Goal: Book appointment/travel/reservation

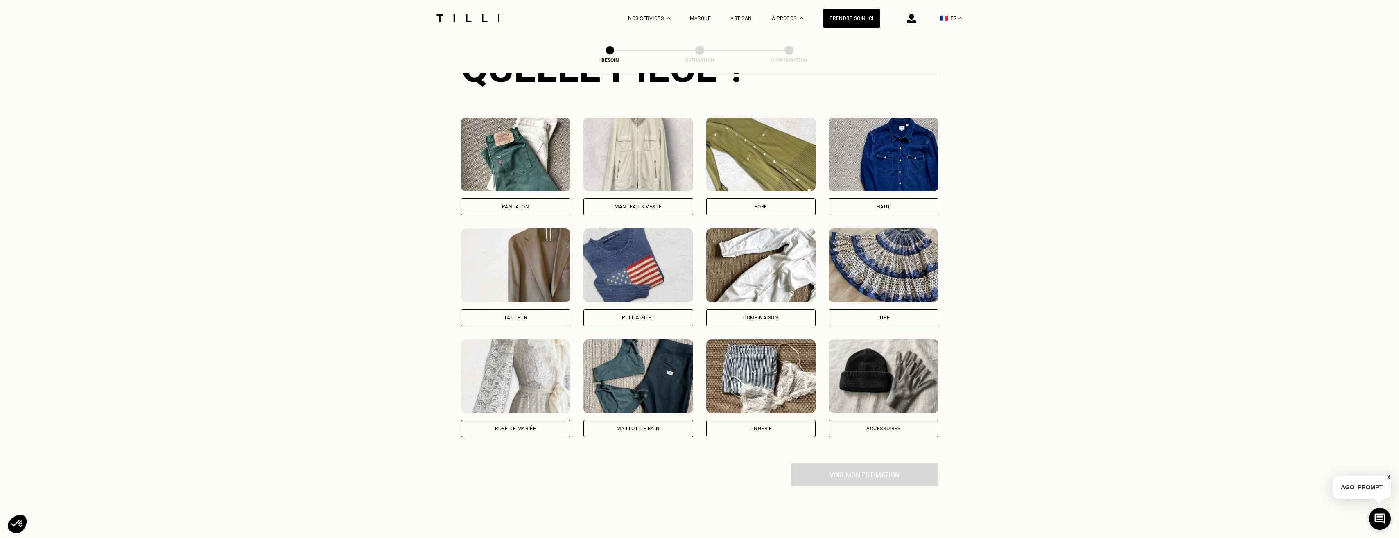
scroll to position [350, 0]
click at [509, 315] on div "Tailleur" at bounding box center [515, 317] width 23 height 5
select select "FR"
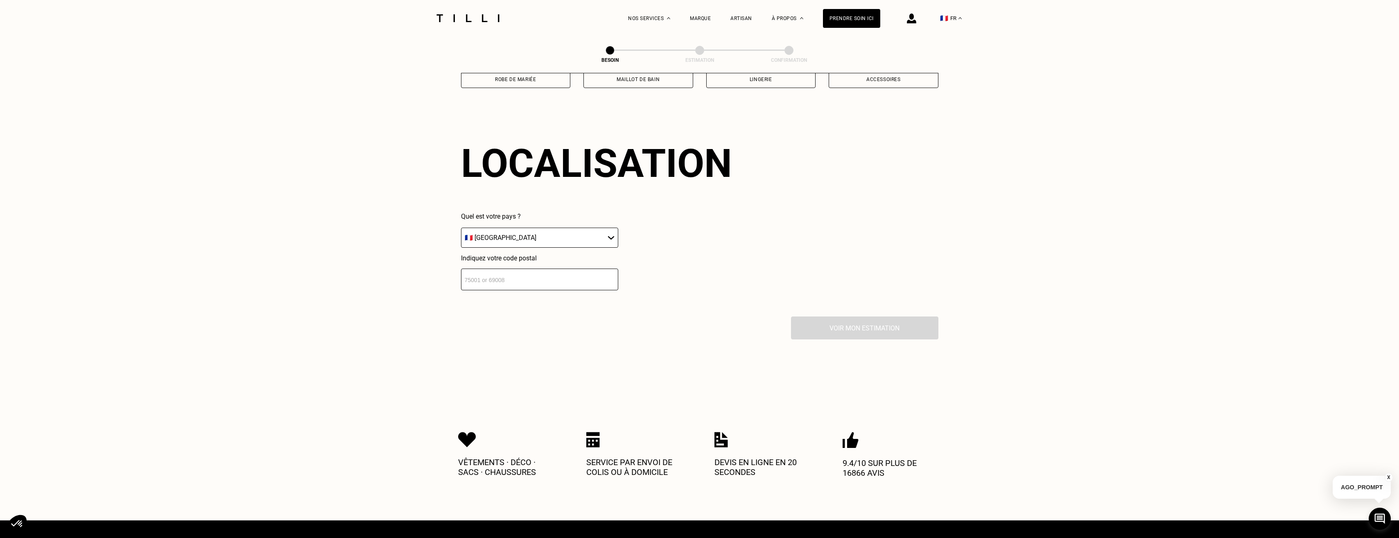
scroll to position [713, 0]
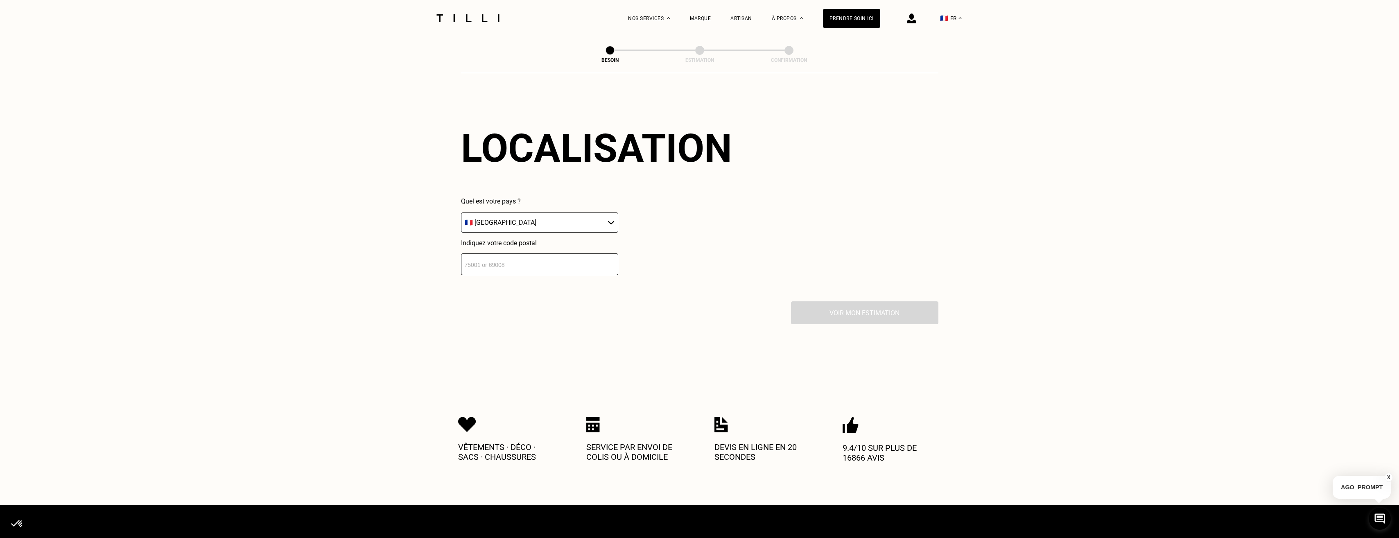
click at [583, 220] on select "🇩🇪 [GEOGRAPHIC_DATA] 🇦🇹 [GEOGRAPHIC_DATA] 🇧🇪 [GEOGRAPHIC_DATA] 🇧🇬 Bulgarie 🇨🇾 C…" at bounding box center [539, 223] width 157 height 20
click at [461, 213] on select "🇩🇪 [GEOGRAPHIC_DATA] 🇦🇹 [GEOGRAPHIC_DATA] 🇧🇪 [GEOGRAPHIC_DATA] 🇧🇬 Bulgarie 🇨🇾 C…" at bounding box center [539, 223] width 157 height 20
click at [521, 261] on input "number" at bounding box center [539, 264] width 157 height 22
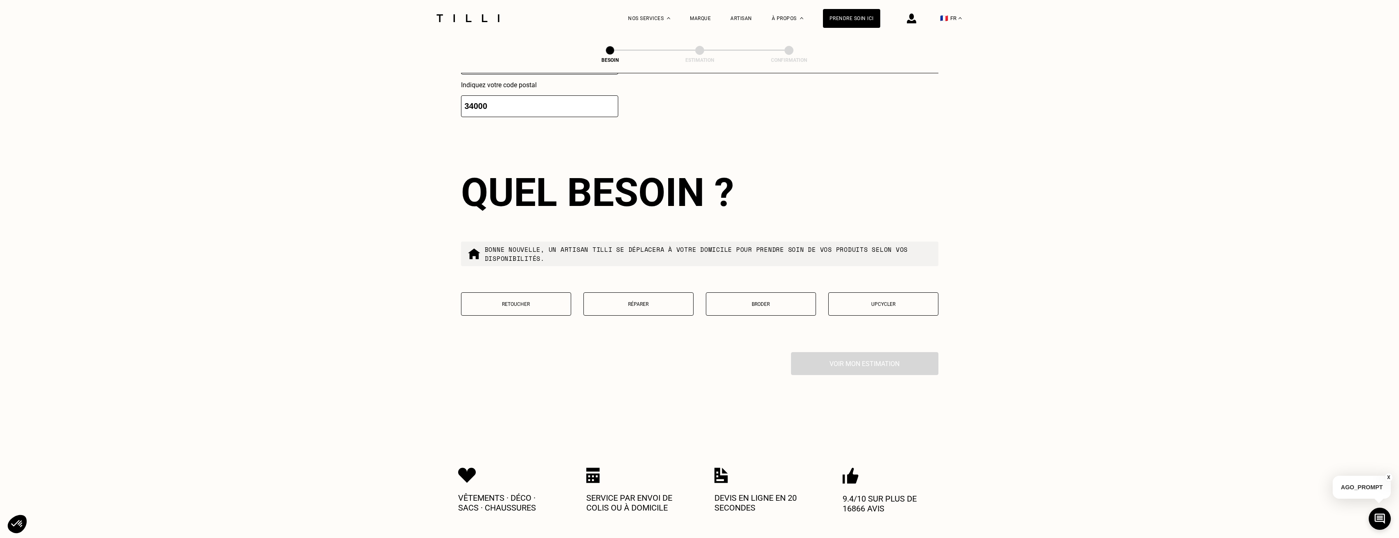
scroll to position [917, 0]
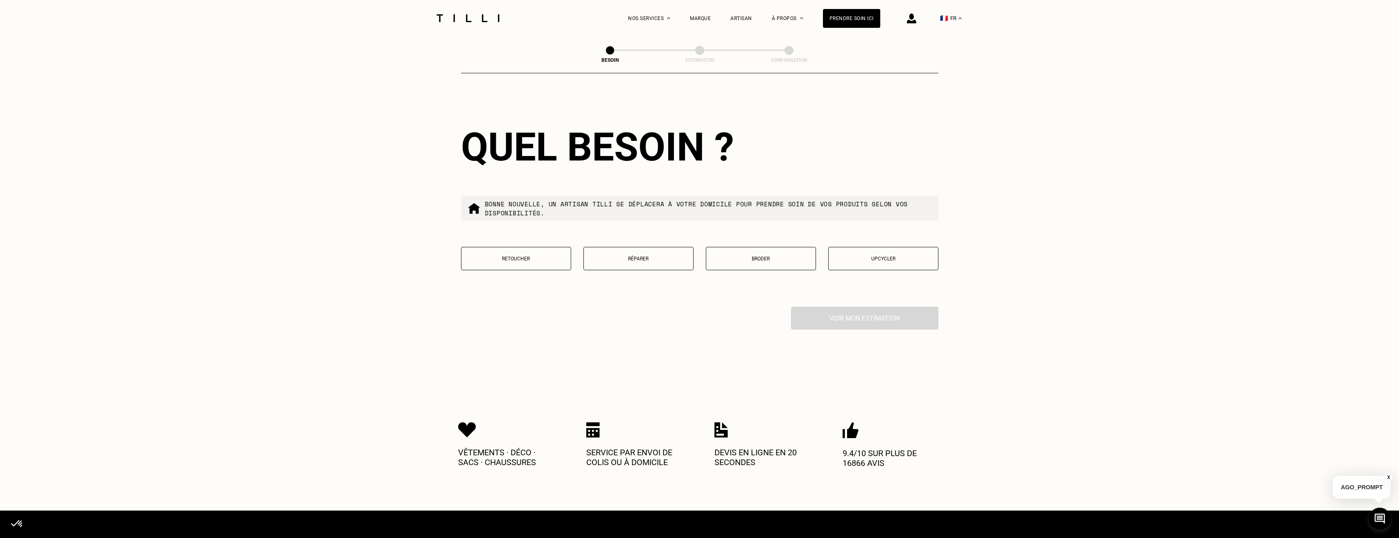
type input "34000"
click at [521, 256] on p "Retoucher" at bounding box center [516, 259] width 101 height 6
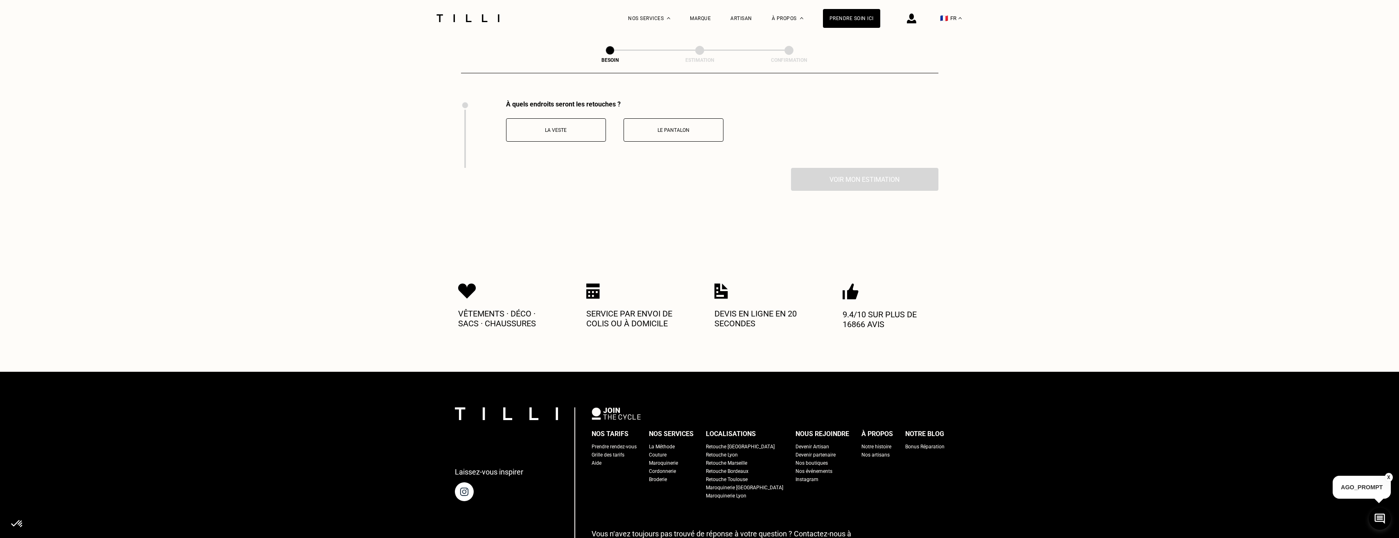
scroll to position [1127, 0]
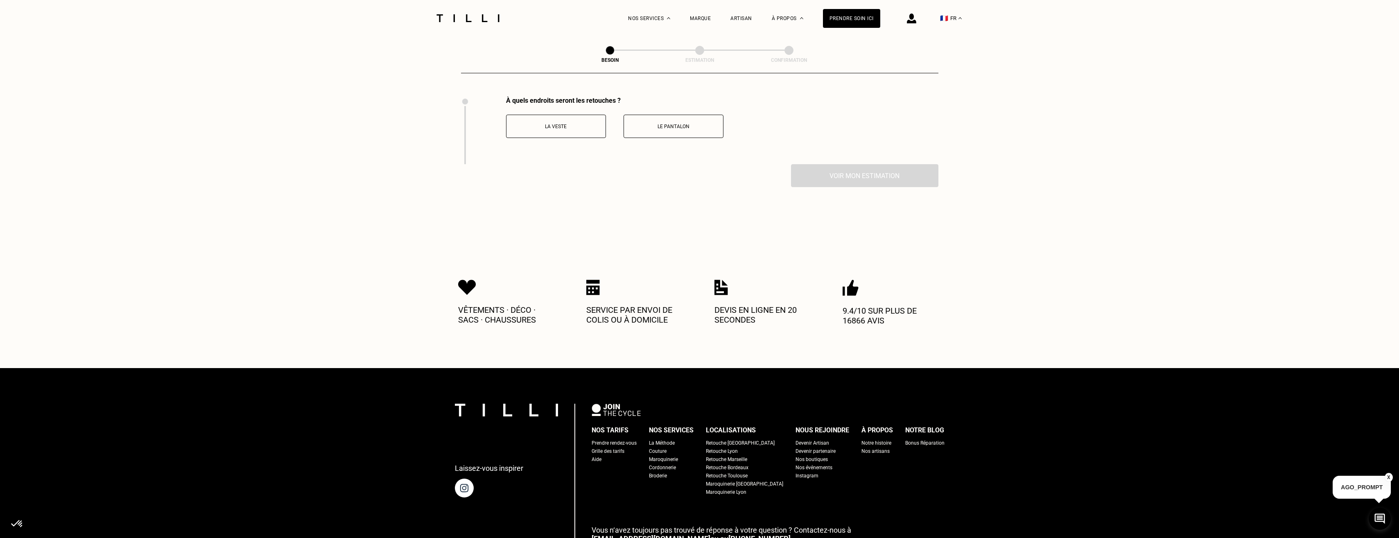
click at [570, 130] on button "La veste" at bounding box center [556, 126] width 100 height 23
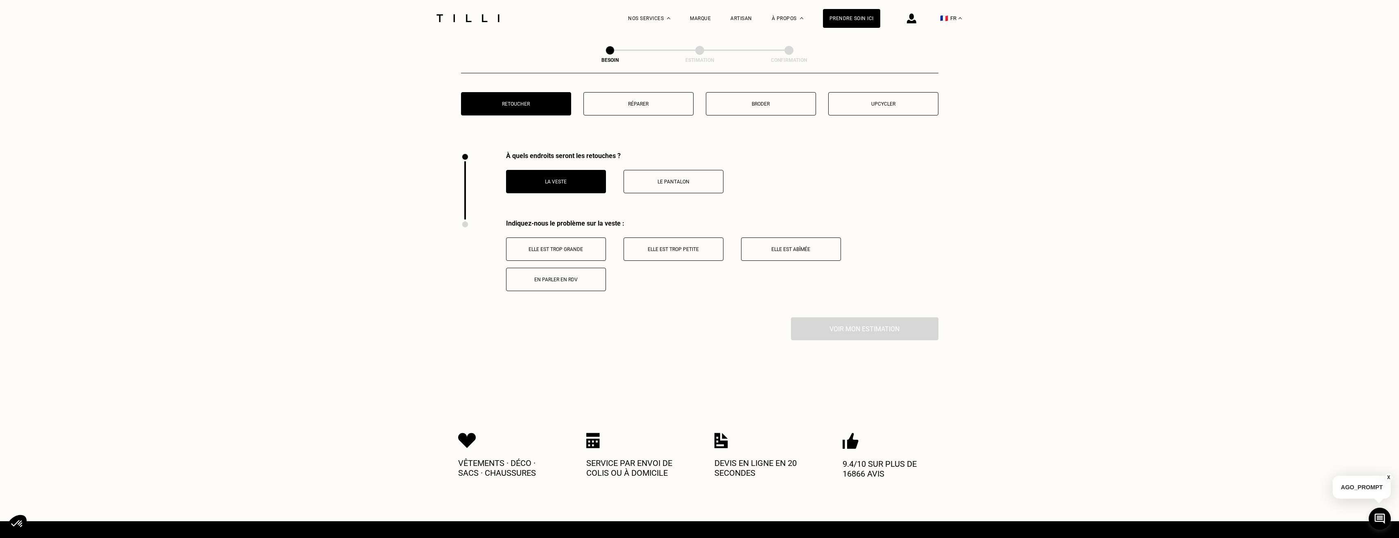
click at [672, 179] on p "Le pantalon" at bounding box center [673, 182] width 91 height 6
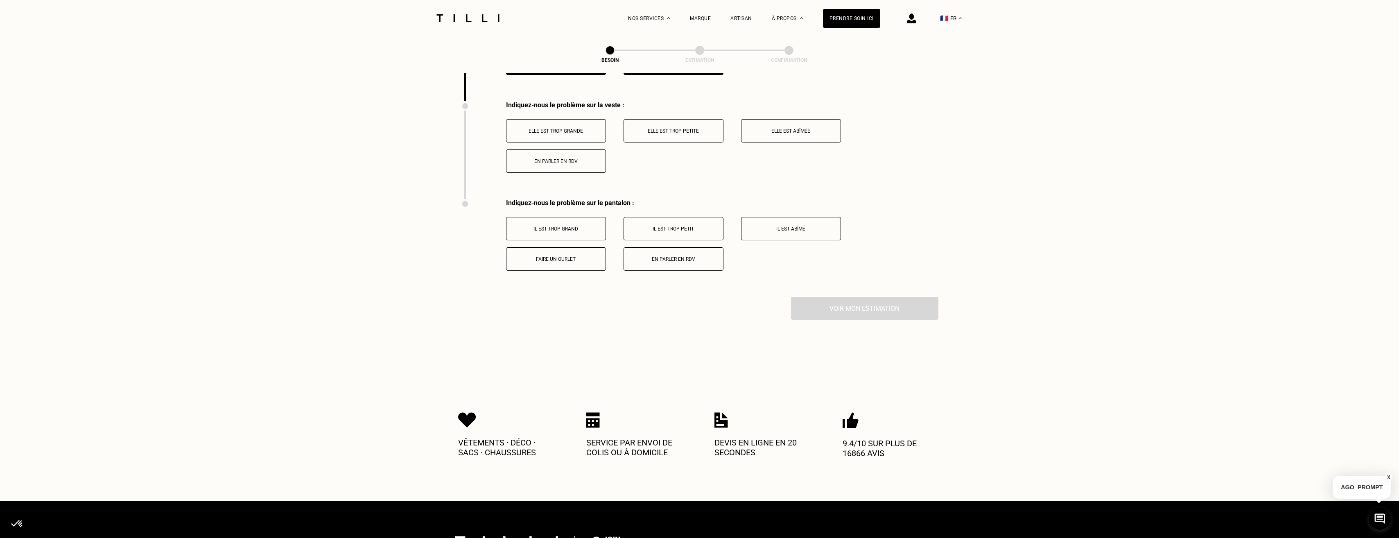
scroll to position [1195, 0]
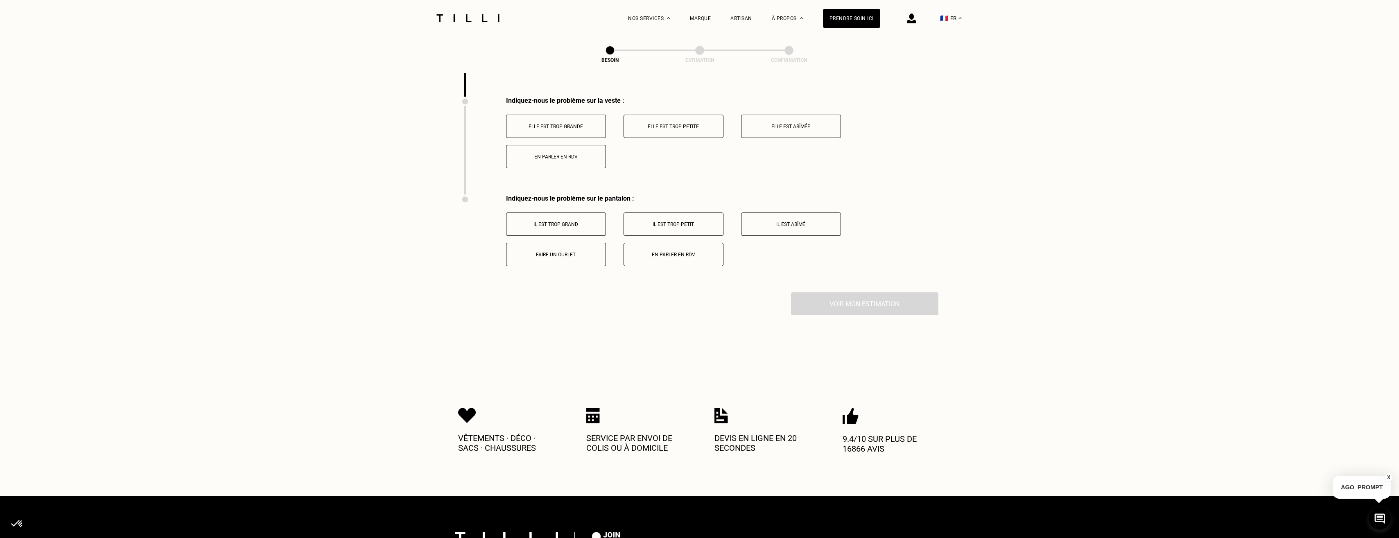
click at [542, 124] on p "Elle est trop grande" at bounding box center [556, 127] width 91 height 6
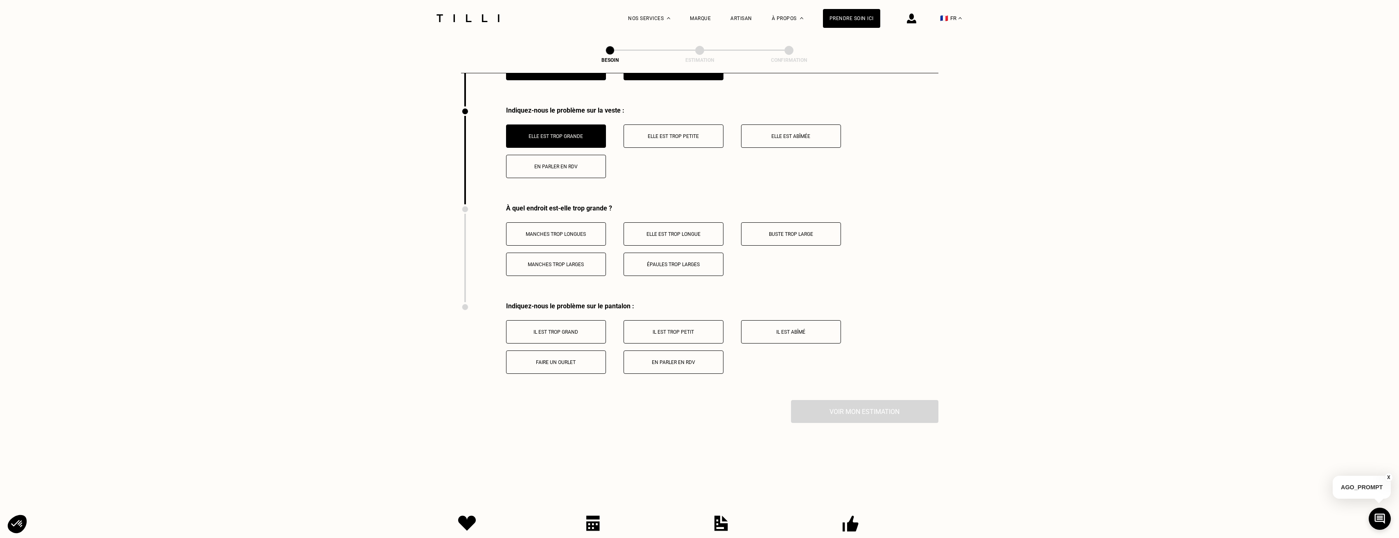
scroll to position [1170, 0]
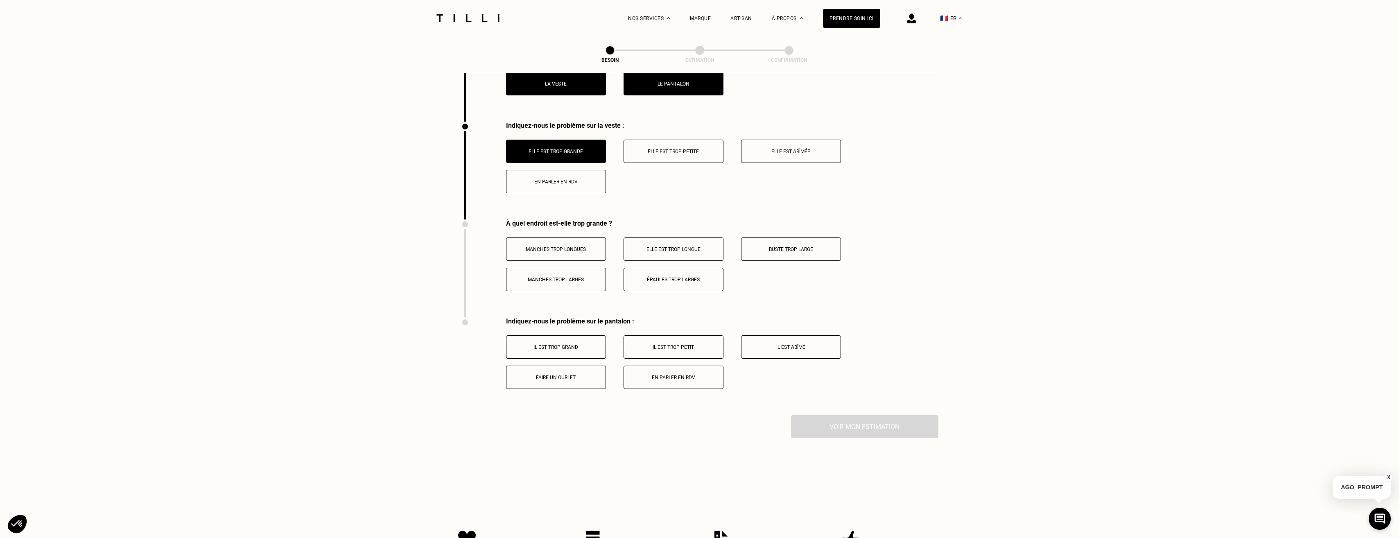
click at [592, 240] on button "Manches trop longues" at bounding box center [556, 249] width 100 height 23
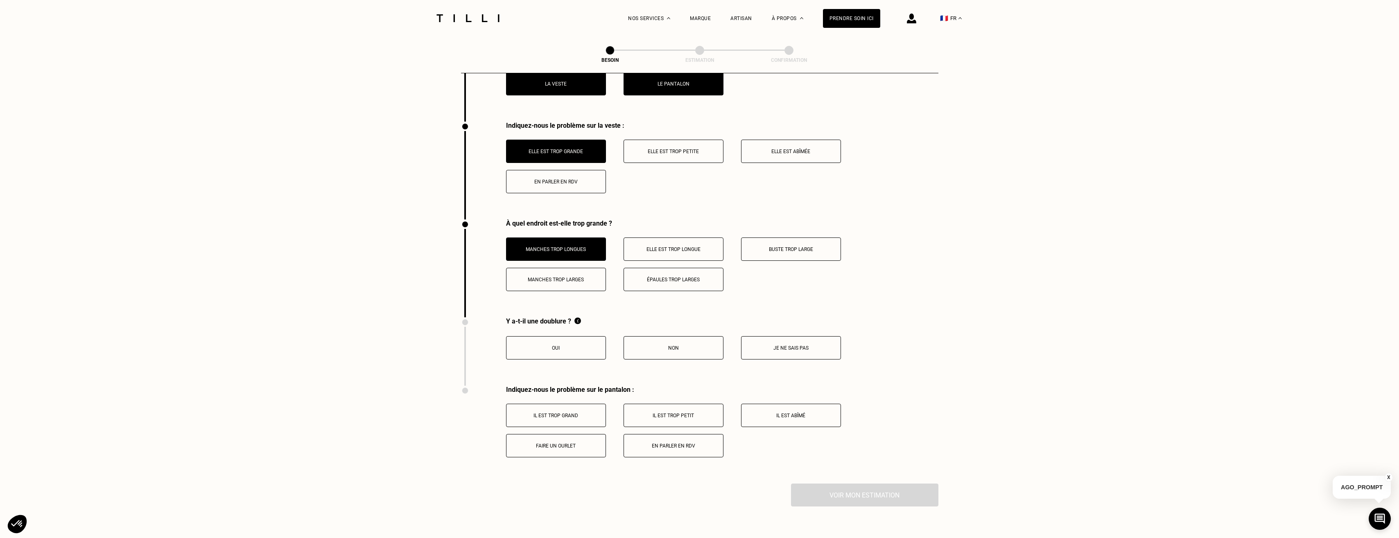
click at [675, 247] on p "Elle est trop longue" at bounding box center [673, 250] width 91 height 6
click at [662, 277] on p "Épaules trop larges" at bounding box center [673, 280] width 91 height 6
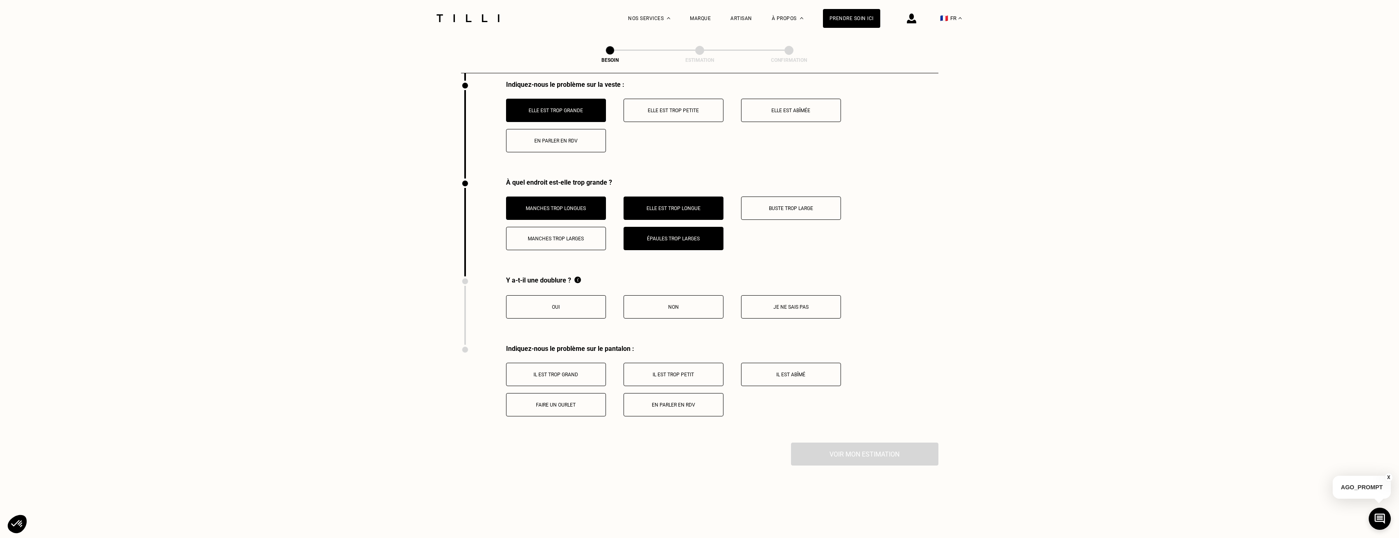
click at [543, 393] on button "Faire un ourlet" at bounding box center [556, 404] width 100 height 23
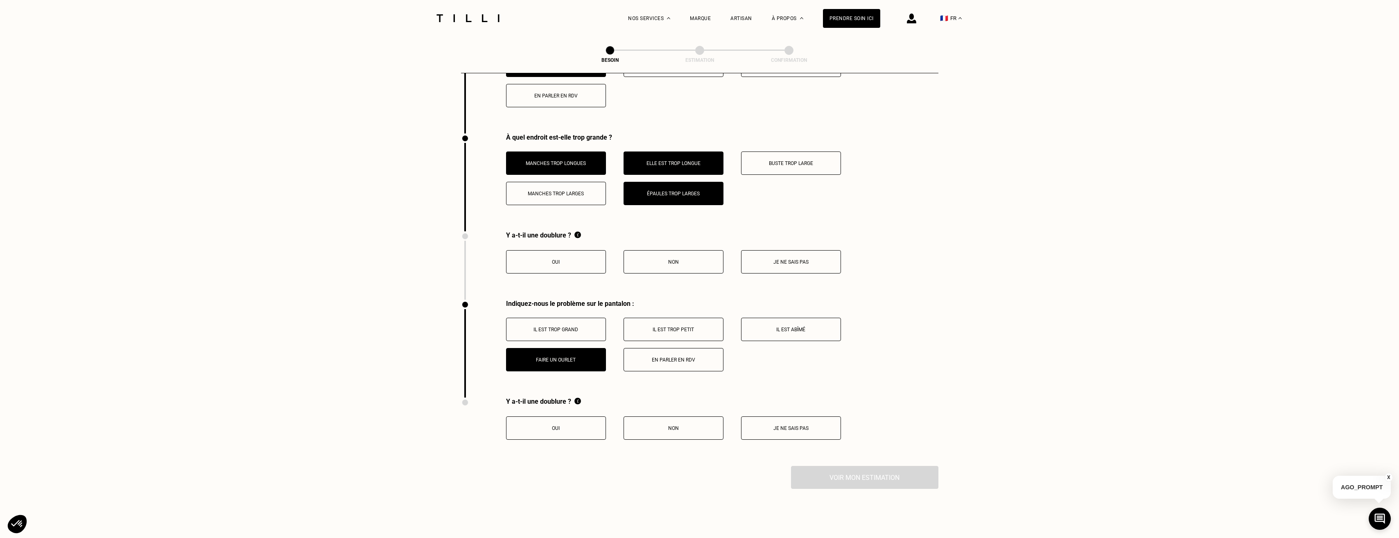
scroll to position [1292, 0]
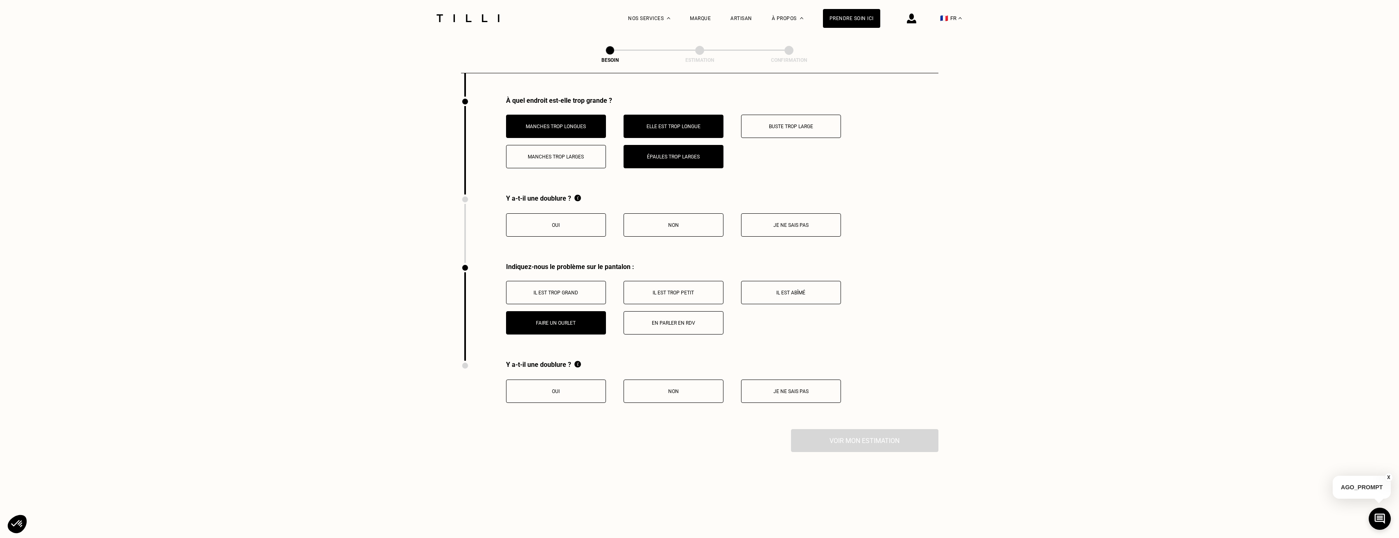
click at [810, 380] on button "Je ne sais pas" at bounding box center [791, 391] width 100 height 23
click at [810, 215] on button "Je ne sais pas" at bounding box center [791, 224] width 100 height 23
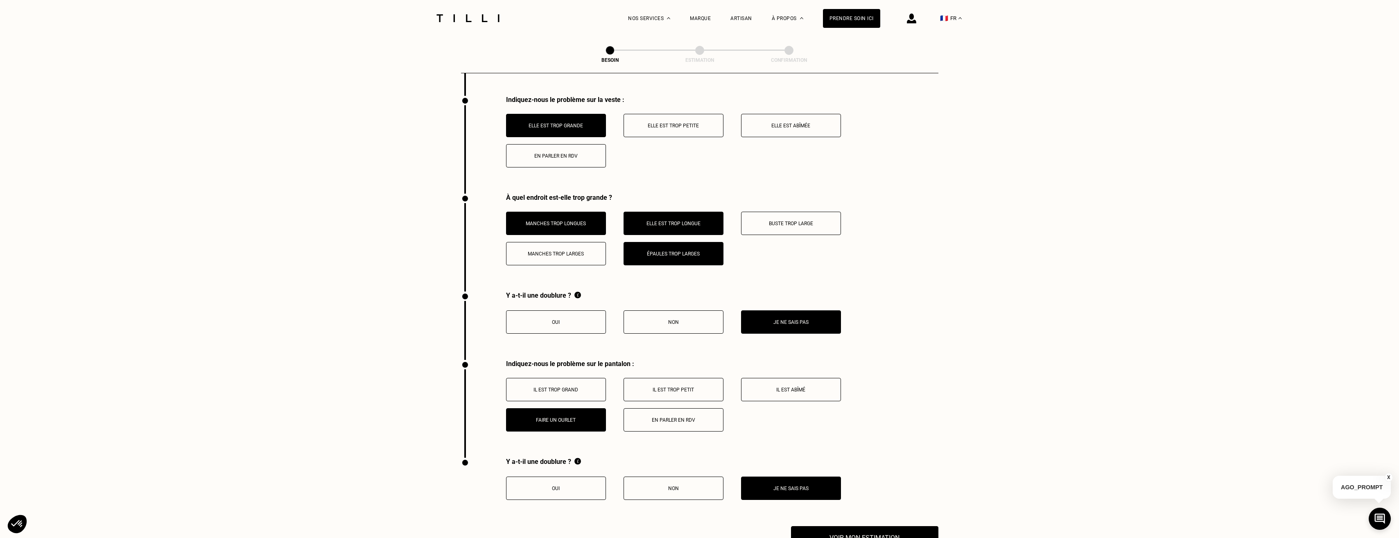
scroll to position [1170, 0]
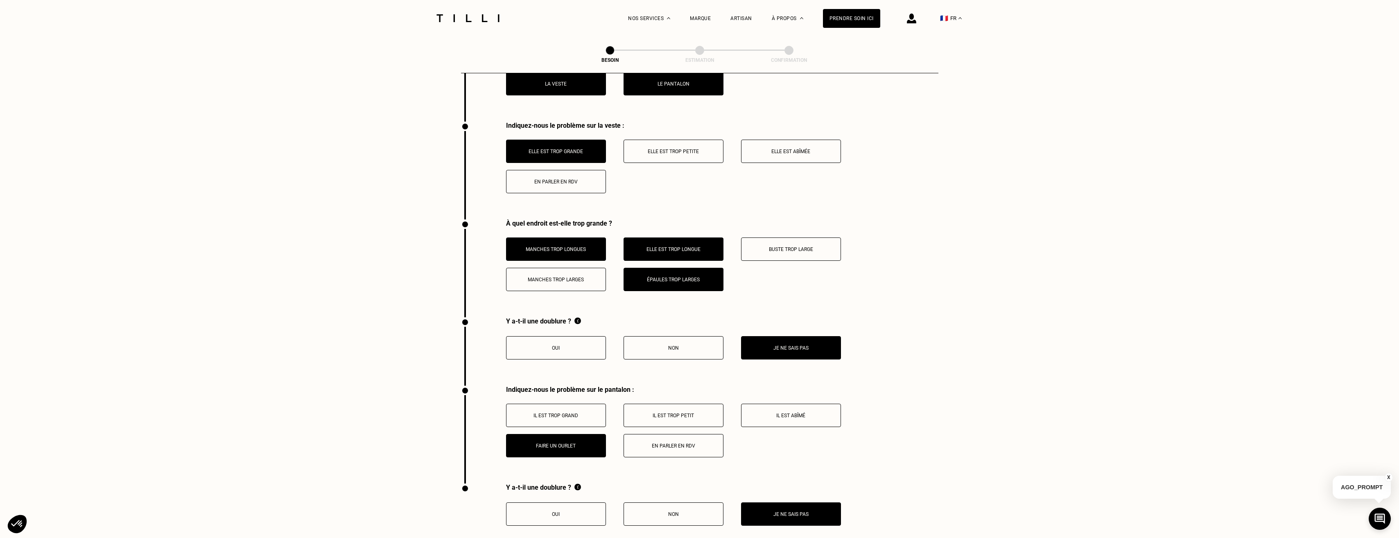
click at [860, 264] on div "Manches trop longues Elle est trop longue Buste trop large Manches trop larges …" at bounding box center [722, 265] width 432 height 54
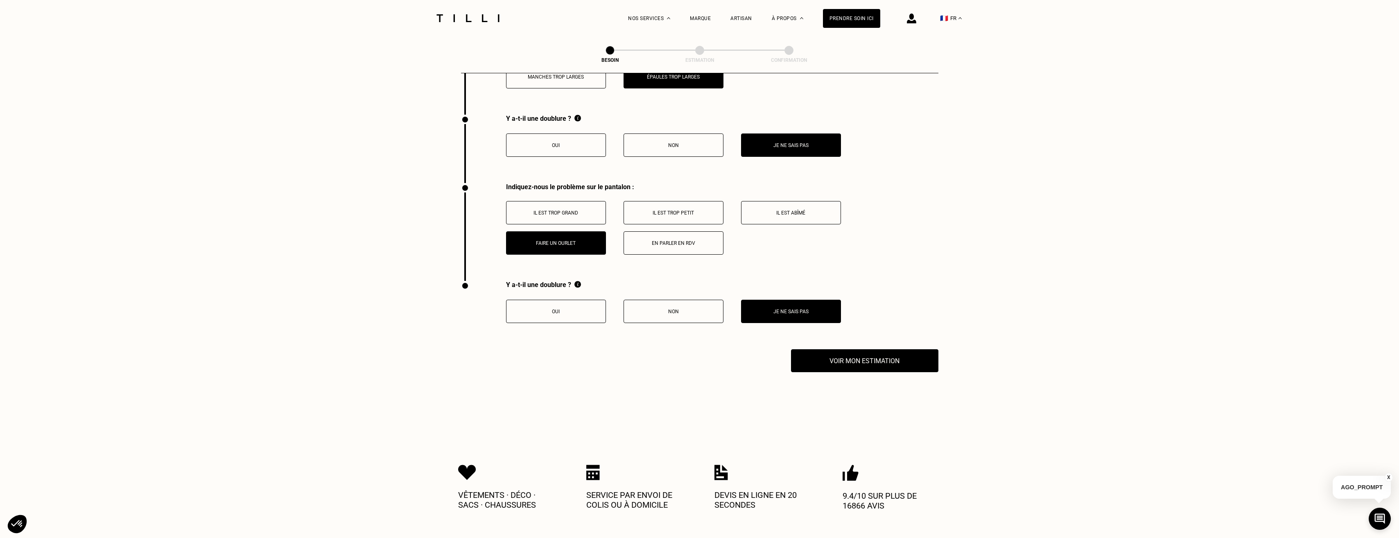
scroll to position [1374, 0]
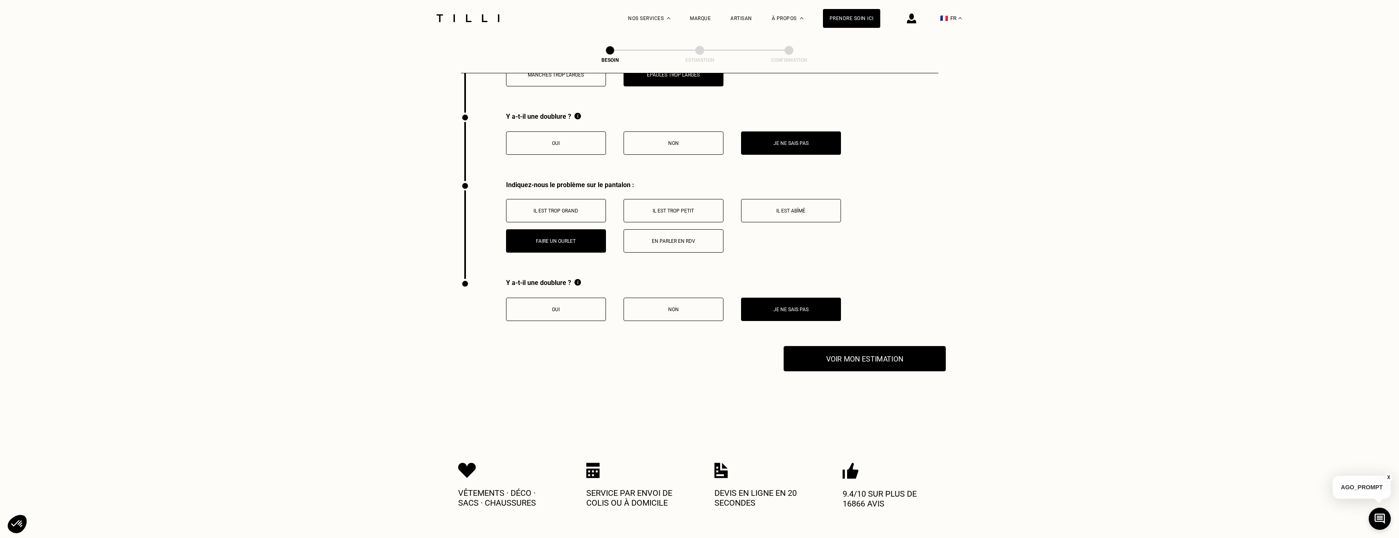
click at [842, 359] on button "Voir mon estimation" at bounding box center [865, 358] width 162 height 25
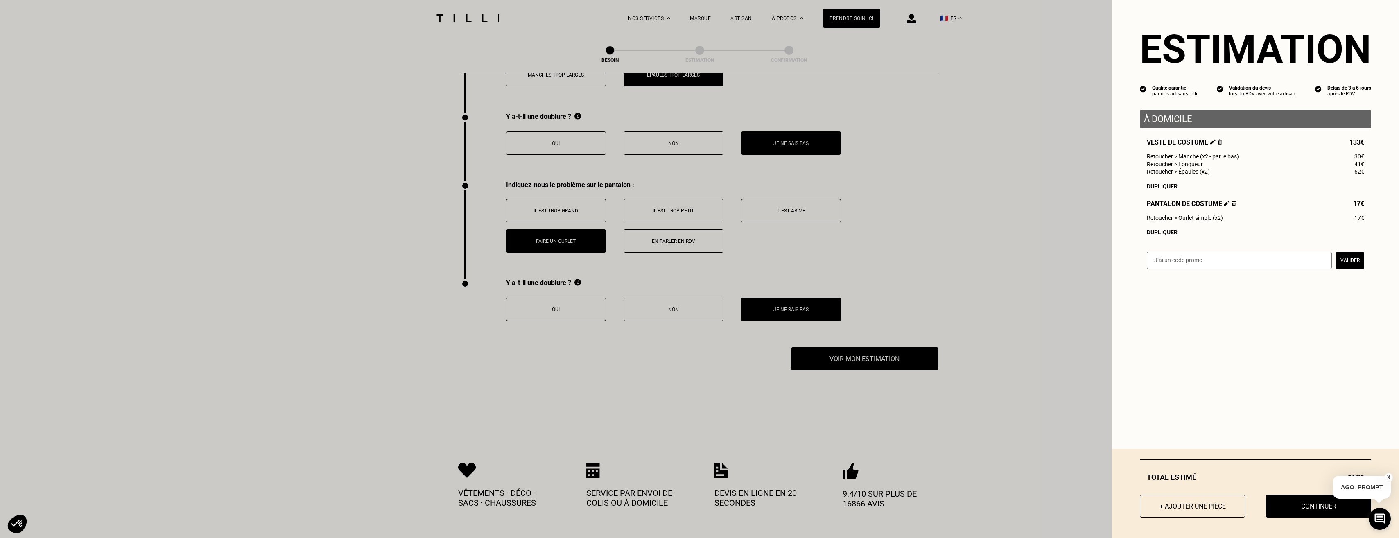
click at [1181, 118] on p "À domicile" at bounding box center [1255, 119] width 223 height 10
drag, startPoint x: 1181, startPoint y: 118, endPoint x: 1109, endPoint y: 112, distance: 72.7
click at [1112, 112] on div "Estimation Qualité garantie par nos artisans Tilli Validation du devis lors du …" at bounding box center [1255, 139] width 287 height 279
click at [1236, 344] on div "Estimation Qualité garantie par nos artisans Tilli Validation du devis lors du …" at bounding box center [1255, 269] width 287 height 538
